Goal: Browse casually: Explore the website without a specific task or goal

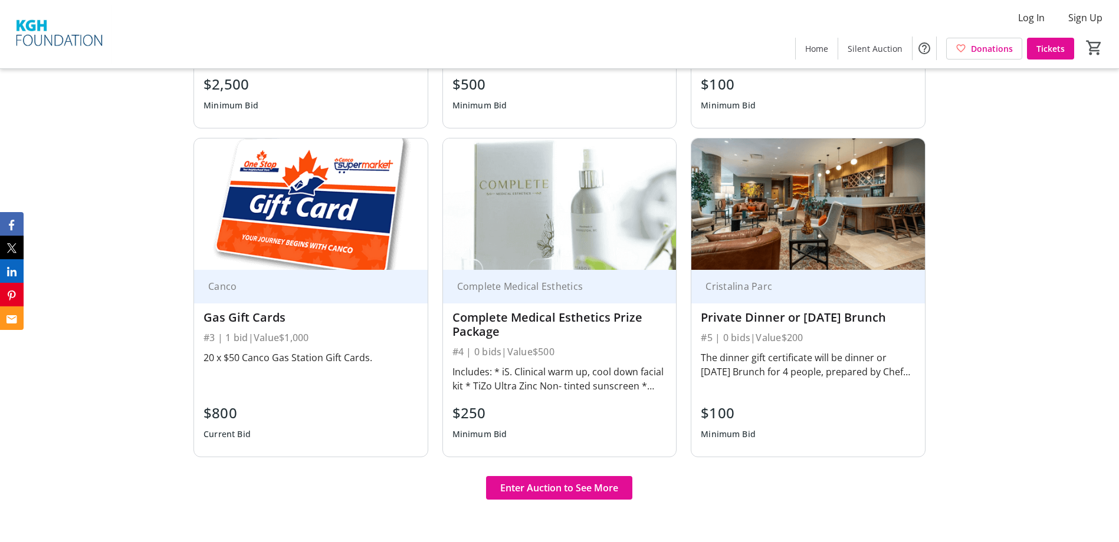
scroll to position [767, 0]
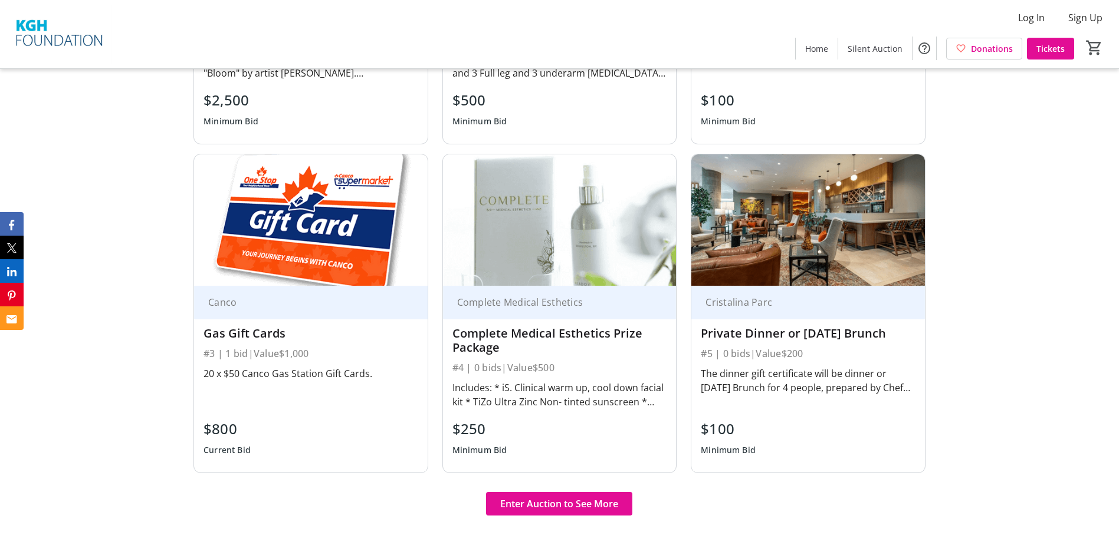
click at [569, 406] on div "Includes: * iS. Clinical warm up, cool down facial kit * TiZo Ultra Zinc Non- t…" at bounding box center [559, 395] width 215 height 28
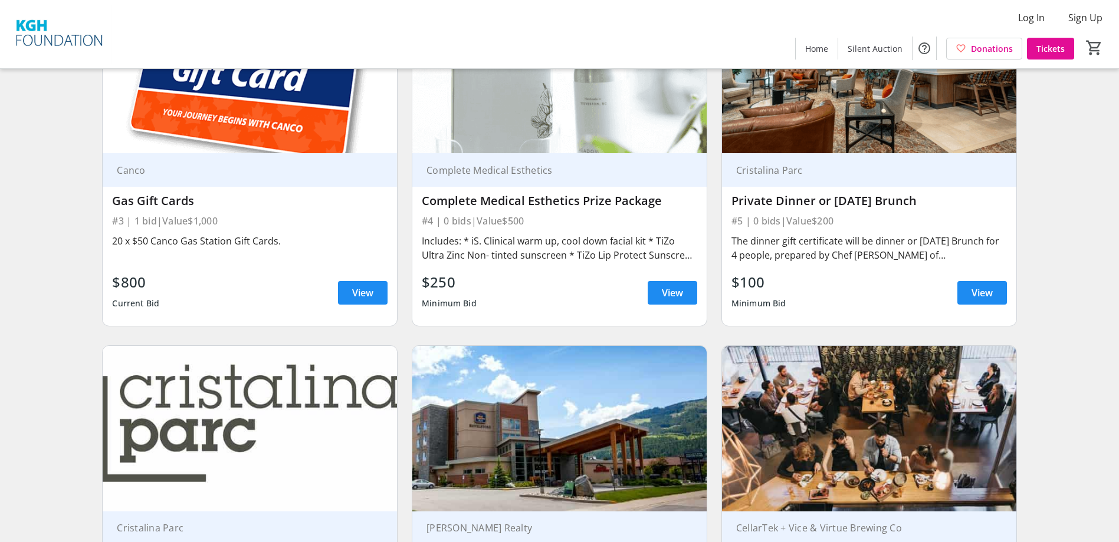
scroll to position [486, 0]
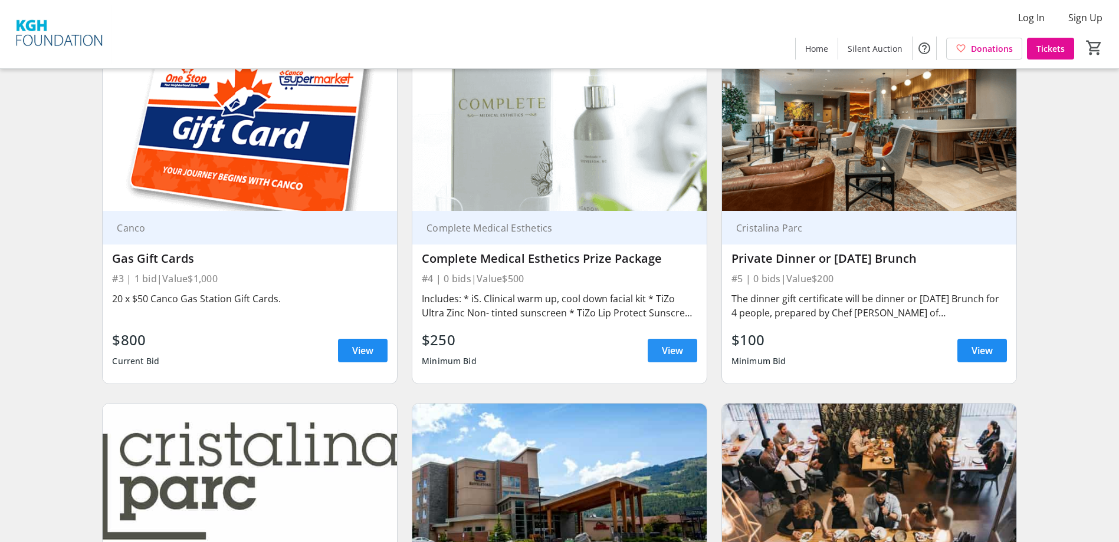
click at [684, 350] on span at bounding box center [672, 351] width 50 height 28
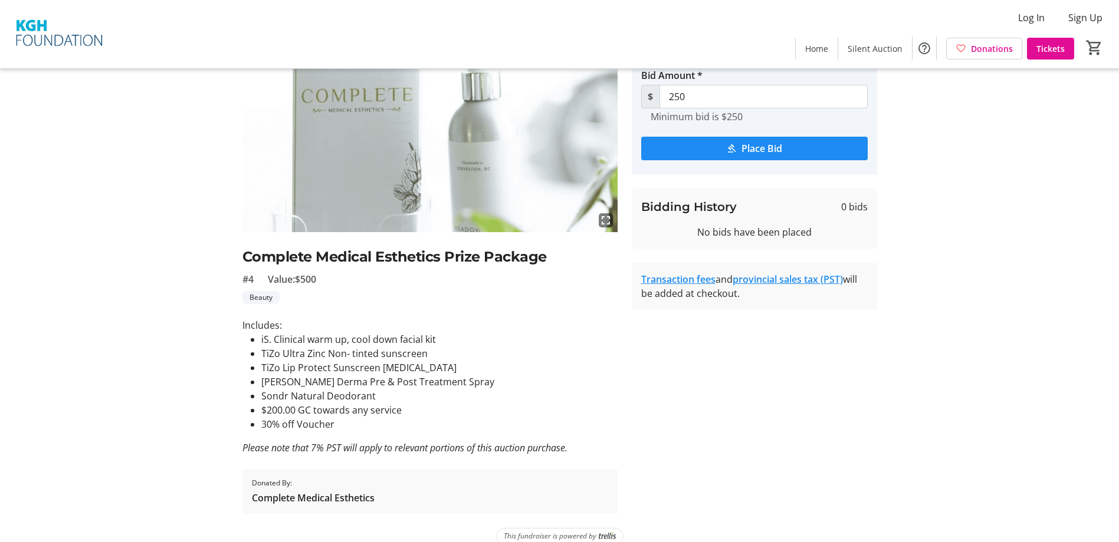
scroll to position [107, 0]
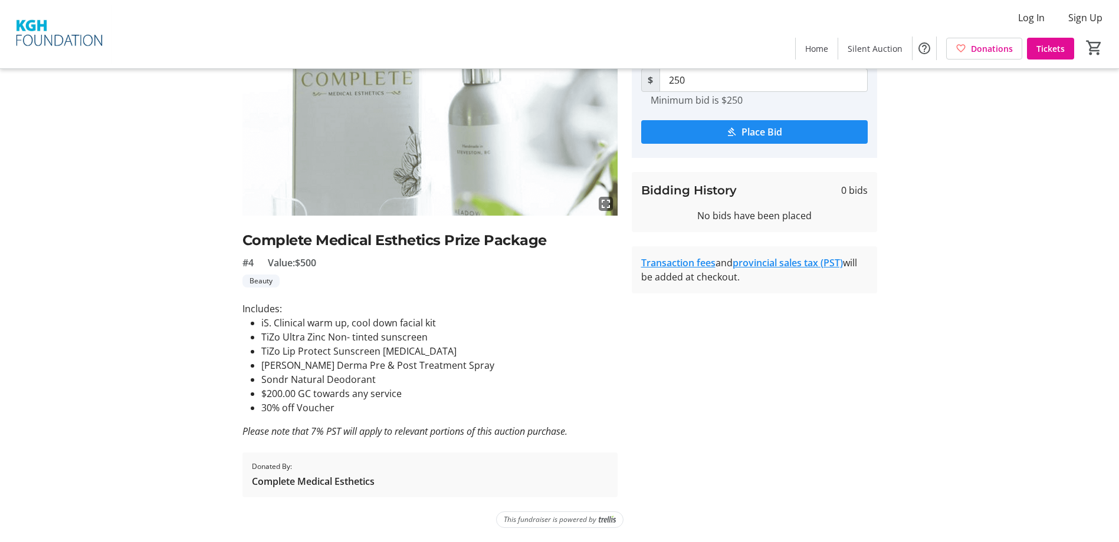
click at [382, 376] on li "Sondr Natural Deodorant" at bounding box center [439, 380] width 356 height 14
drag, startPoint x: 295, startPoint y: 356, endPoint x: 373, endPoint y: 364, distance: 78.9
click at [373, 364] on ul "iS. Clinical warm up, cool down facial kit TiZo Ultra Zinc Non- tinted sunscree…" at bounding box center [429, 365] width 375 height 99
click at [373, 364] on li "[PERSON_NAME] Derma Pre & Post Treatment Spray" at bounding box center [439, 365] width 356 height 14
click at [400, 367] on li "[PERSON_NAME] Derma Pre & Post Treatment Spray" at bounding box center [439, 365] width 356 height 14
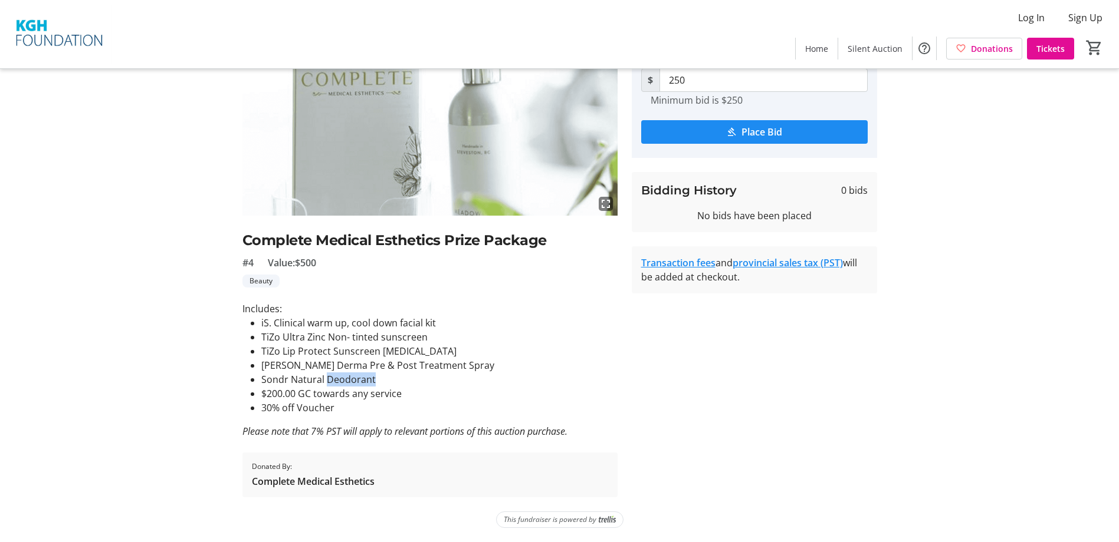
drag, startPoint x: 327, startPoint y: 377, endPoint x: 387, endPoint y: 377, distance: 60.1
click at [387, 377] on li "Sondr Natural Deodorant" at bounding box center [439, 380] width 356 height 14
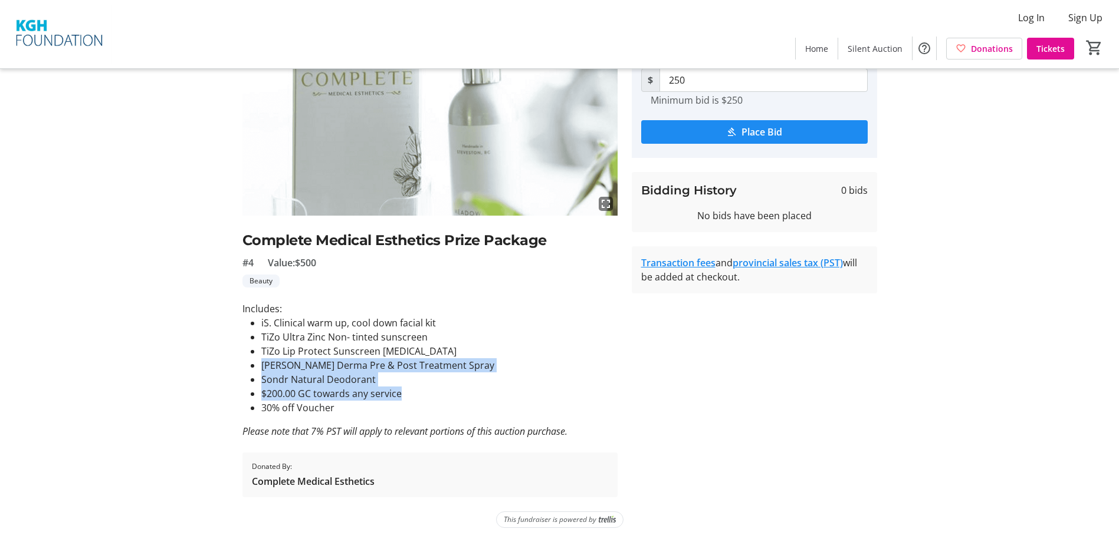
drag, startPoint x: 412, startPoint y: 395, endPoint x: 255, endPoint y: 371, distance: 159.2
click at [255, 371] on ul "iS. Clinical warm up, cool down facial kit TiZo Ultra Zinc Non- tinted sunscree…" at bounding box center [429, 365] width 375 height 99
drag, startPoint x: 255, startPoint y: 371, endPoint x: 287, endPoint y: 365, distance: 32.5
click at [287, 365] on li "[PERSON_NAME] Derma Pre & Post Treatment Spray" at bounding box center [439, 365] width 356 height 14
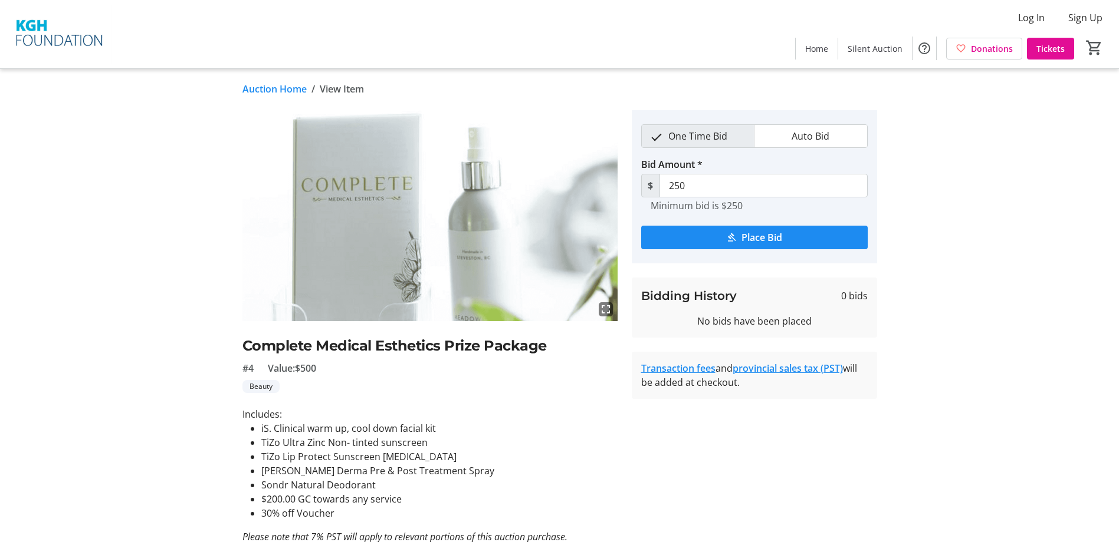
scroll to position [0, 0]
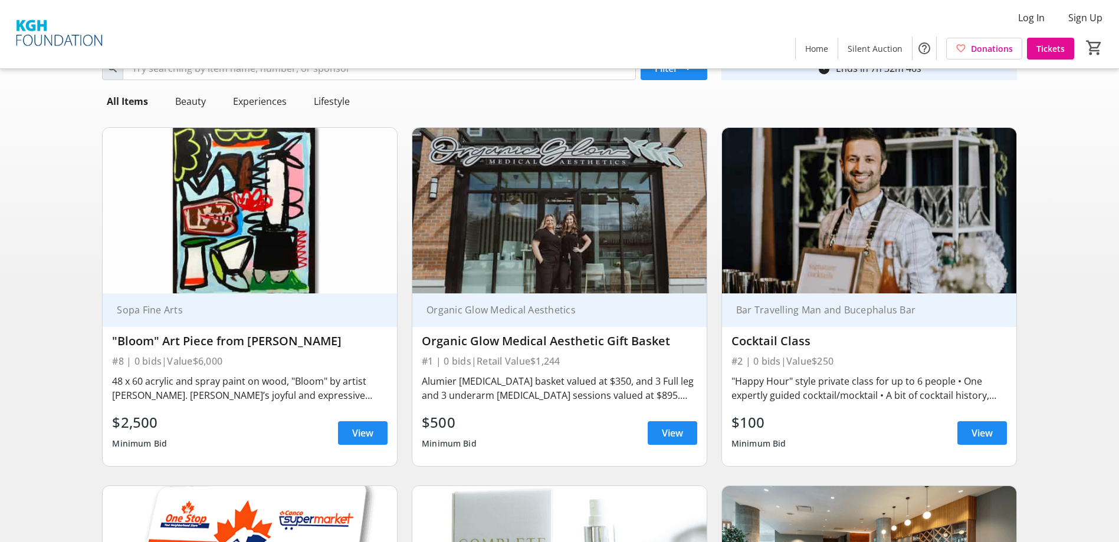
scroll to position [14, 0]
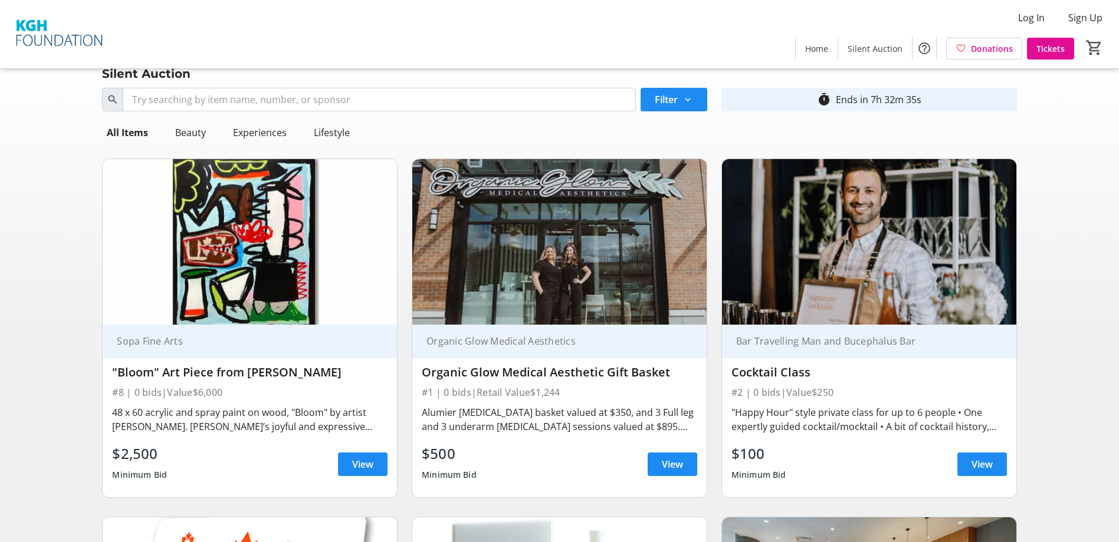
click at [554, 435] on div "Alumier [MEDICAL_DATA] basket valued at $350, and 3 Full leg and 3 underarm [ME…" at bounding box center [559, 419] width 275 height 33
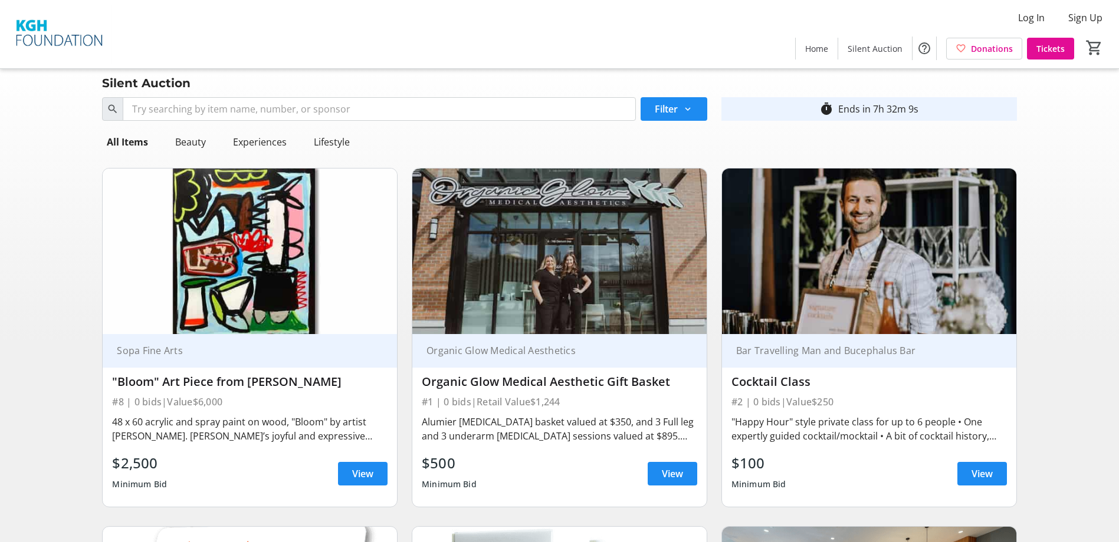
scroll to position [0, 0]
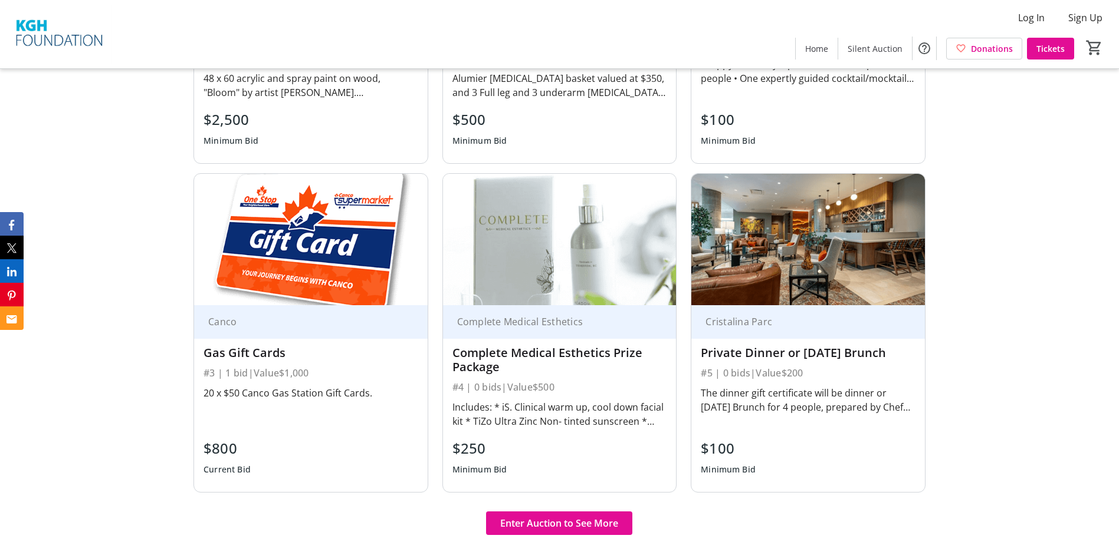
scroll to position [767, 0]
